Goal: Transaction & Acquisition: Purchase product/service

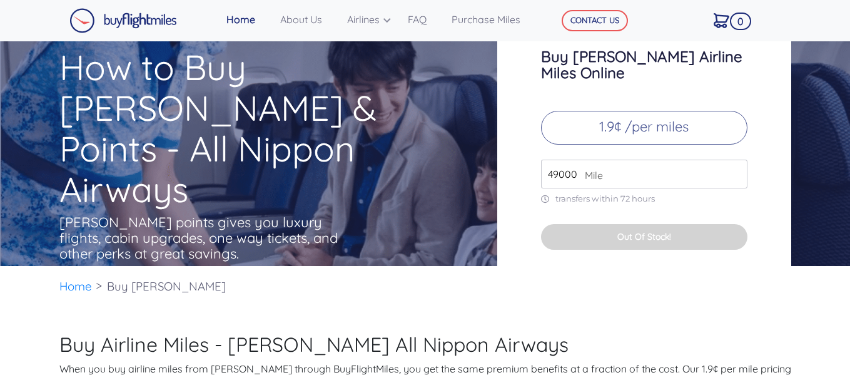
click at [570, 164] on input "49000" at bounding box center [644, 173] width 206 height 29
click at [739, 159] on input "50000" at bounding box center [644, 173] width 206 height 29
click at [739, 159] on input "51000" at bounding box center [644, 173] width 206 height 29
click at [739, 159] on input "52000" at bounding box center [644, 173] width 206 height 29
click at [739, 159] on input "53000" at bounding box center [644, 173] width 206 height 29
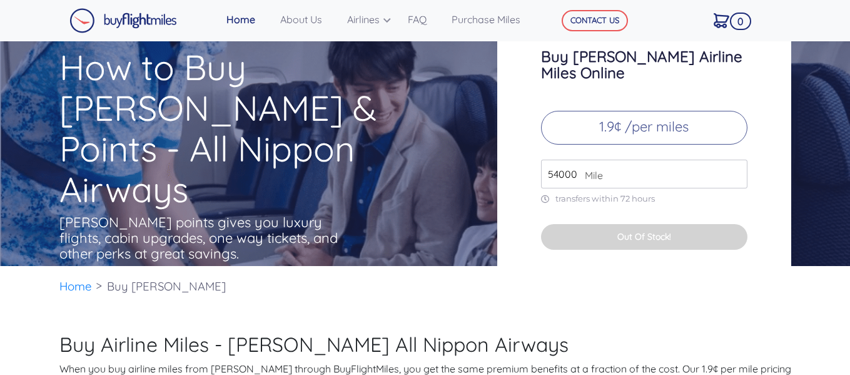
click at [739, 159] on input "54000" at bounding box center [644, 173] width 206 height 29
click at [739, 159] on input "55000" at bounding box center [644, 173] width 206 height 29
click at [739, 159] on input "56000" at bounding box center [644, 173] width 206 height 29
click at [739, 159] on input "57000" at bounding box center [644, 173] width 206 height 29
click at [739, 159] on input "58000" at bounding box center [644, 173] width 206 height 29
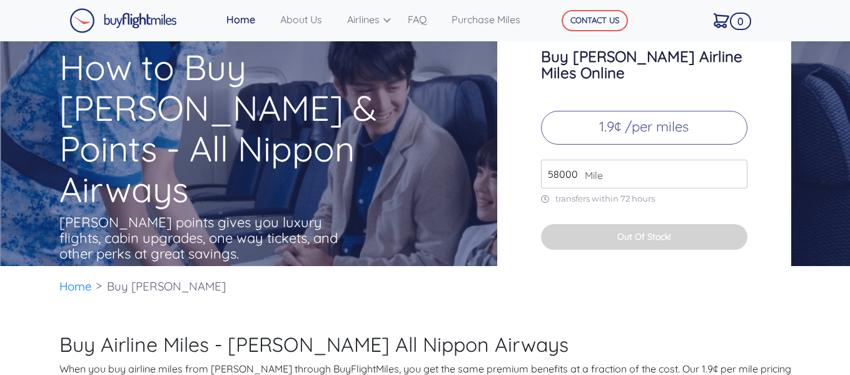
click at [739, 159] on input "59000" at bounding box center [644, 173] width 206 height 29
click at [739, 159] on input "60000" at bounding box center [644, 173] width 206 height 29
click at [739, 159] on input "61000" at bounding box center [644, 173] width 206 height 29
click at [739, 159] on input "62000" at bounding box center [644, 173] width 206 height 29
click at [739, 159] on input "63000" at bounding box center [644, 173] width 206 height 29
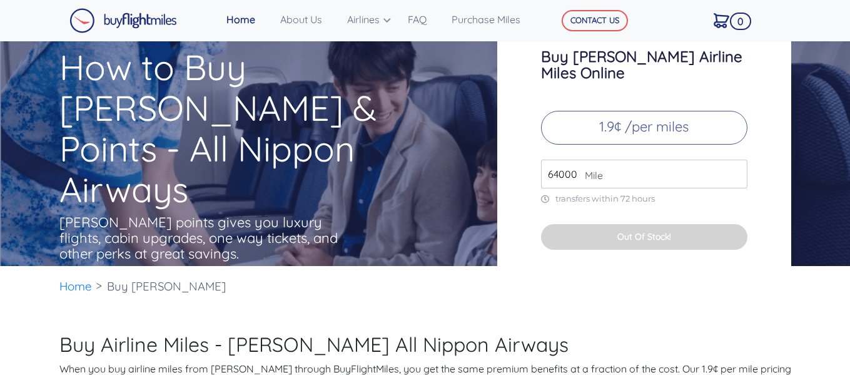
click at [739, 159] on input "64000" at bounding box center [644, 173] width 206 height 29
click at [739, 159] on input "65000" at bounding box center [644, 173] width 206 height 29
click at [739, 159] on input "66000" at bounding box center [644, 173] width 206 height 29
click at [739, 159] on input "67000" at bounding box center [644, 173] width 206 height 29
click at [739, 159] on input "68000" at bounding box center [644, 173] width 206 height 29
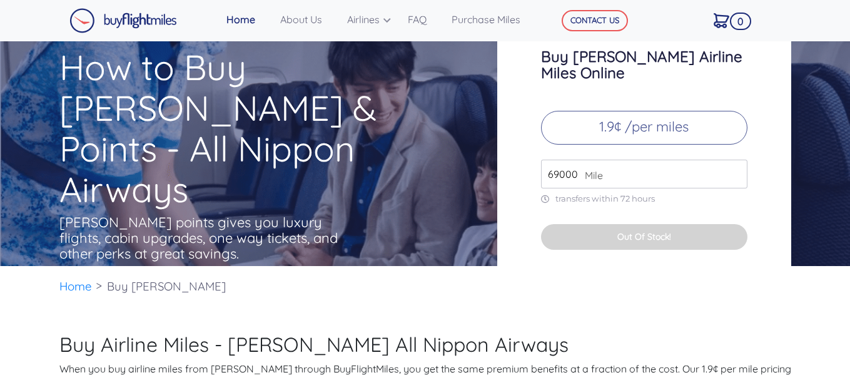
click at [739, 159] on input "69000" at bounding box center [644, 173] width 206 height 29
click at [739, 159] on input "70000" at bounding box center [644, 173] width 206 height 29
click at [739, 159] on input "71000" at bounding box center [644, 173] width 206 height 29
click at [739, 159] on input "72000" at bounding box center [644, 173] width 206 height 29
click at [739, 159] on input "73000" at bounding box center [644, 173] width 206 height 29
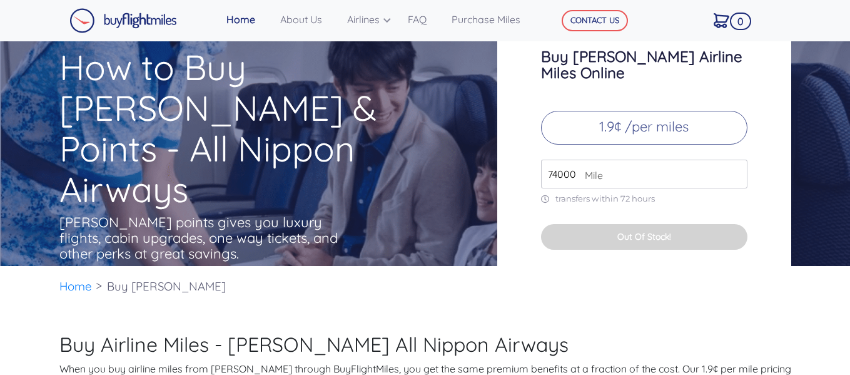
click at [739, 159] on input "74000" at bounding box center [644, 173] width 206 height 29
click at [739, 159] on input "75000" at bounding box center [644, 173] width 206 height 29
click at [739, 159] on input "76000" at bounding box center [644, 173] width 206 height 29
click at [739, 159] on input "77000" at bounding box center [644, 173] width 206 height 29
click at [739, 159] on input "78000" at bounding box center [644, 173] width 206 height 29
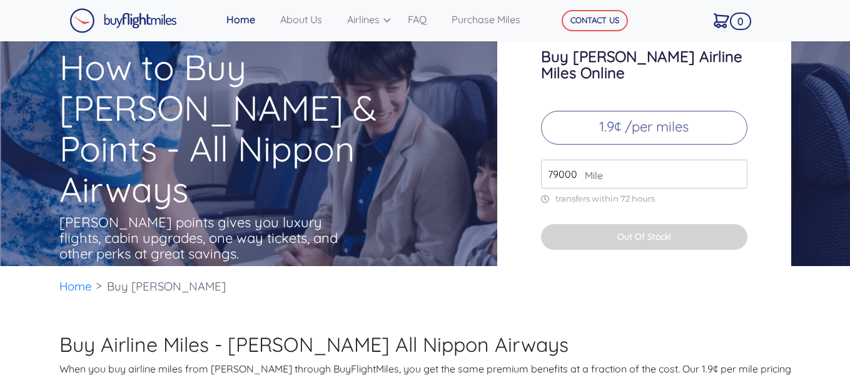
click at [739, 159] on input "79000" at bounding box center [644, 173] width 206 height 29
click at [739, 159] on input "80000" at bounding box center [644, 173] width 206 height 29
click at [739, 159] on input "81000" at bounding box center [644, 173] width 206 height 29
click at [739, 159] on input "82000" at bounding box center [644, 173] width 206 height 29
click at [739, 159] on input "83000" at bounding box center [644, 173] width 206 height 29
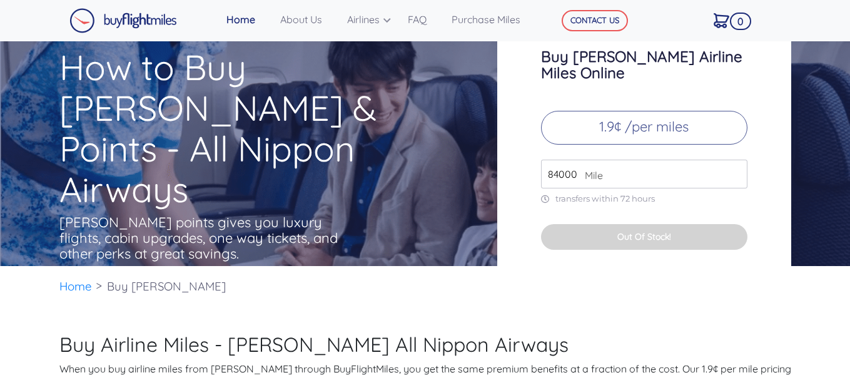
click at [739, 159] on input "84000" at bounding box center [644, 173] width 206 height 29
click at [739, 159] on input "85000" at bounding box center [644, 173] width 206 height 29
click at [739, 159] on input "86000" at bounding box center [644, 173] width 206 height 29
click at [739, 159] on input "87000" at bounding box center [644, 173] width 206 height 29
click at [739, 159] on input "88000" at bounding box center [644, 173] width 206 height 29
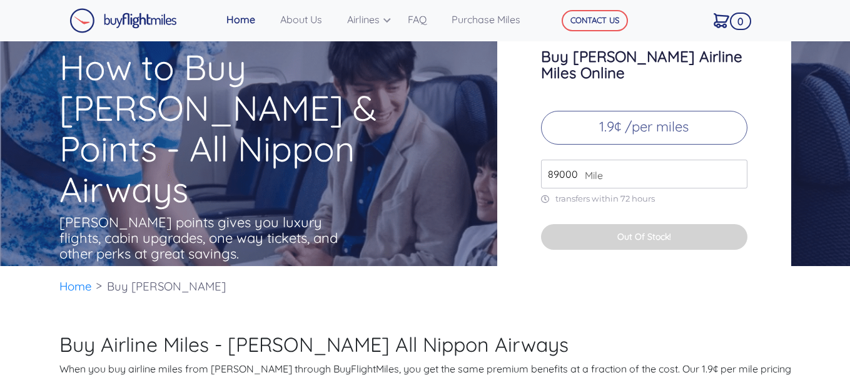
click at [739, 159] on input "89000" at bounding box center [644, 173] width 206 height 29
click at [739, 159] on input "90000" at bounding box center [644, 173] width 206 height 29
click at [739, 159] on input "91000" at bounding box center [644, 173] width 206 height 29
click at [739, 159] on input "92000" at bounding box center [644, 173] width 206 height 29
click at [739, 159] on input "93000" at bounding box center [644, 173] width 206 height 29
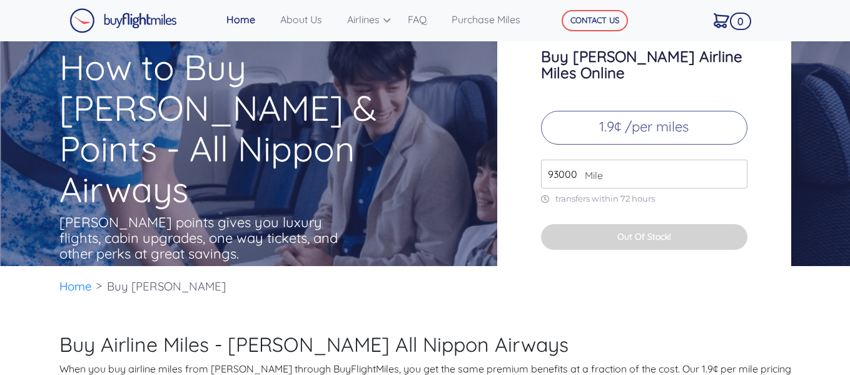
click at [739, 159] on input "94000" at bounding box center [644, 173] width 206 height 29
click at [739, 159] on input "95000" at bounding box center [644, 173] width 206 height 29
click at [739, 159] on input "96000" at bounding box center [644, 173] width 206 height 29
click at [739, 159] on input "97000" at bounding box center [644, 173] width 206 height 29
click at [739, 159] on input "98000" at bounding box center [644, 173] width 206 height 29
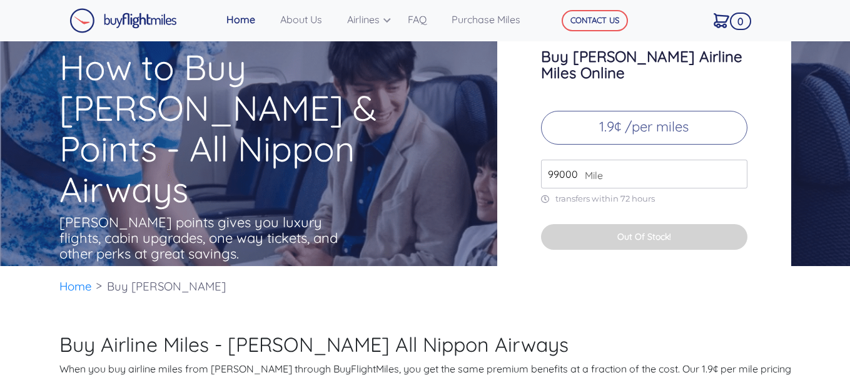
click at [739, 159] on input "99000" at bounding box center [644, 173] width 206 height 29
type input "100000"
click at [739, 159] on input "100000" at bounding box center [644, 173] width 206 height 29
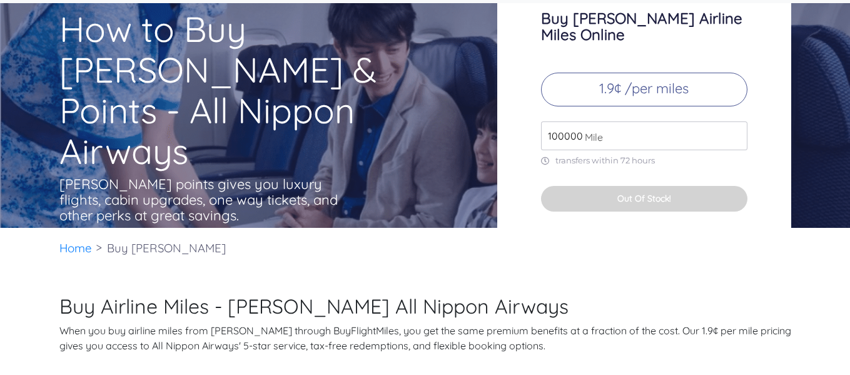
scroll to position [28, 0]
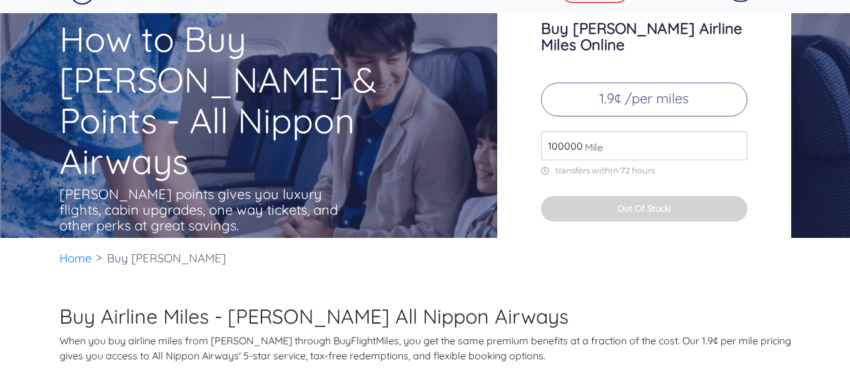
click at [695, 86] on p "1.9¢ /per miles" at bounding box center [644, 100] width 206 height 34
click at [670, 167] on div "Buy ANA Airline Miles Online 1.9¢ /per miles 100000 Mile transfers within 72 ho…" at bounding box center [644, 114] width 294 height 250
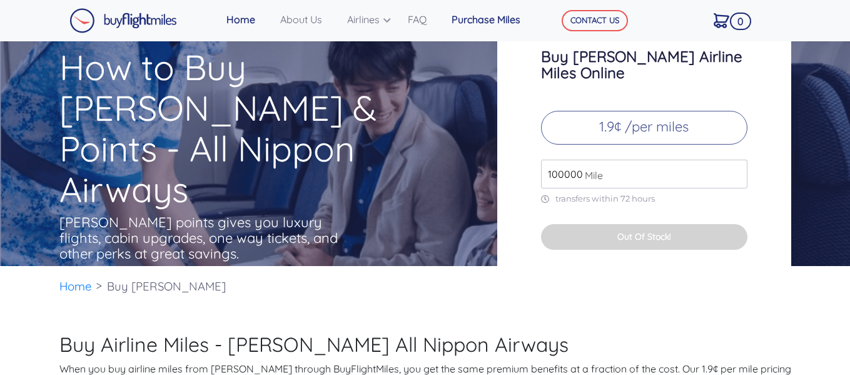
click at [496, 18] on link "Purchase Miles" at bounding box center [494, 19] width 94 height 25
